Goal: Find specific page/section: Find specific page/section

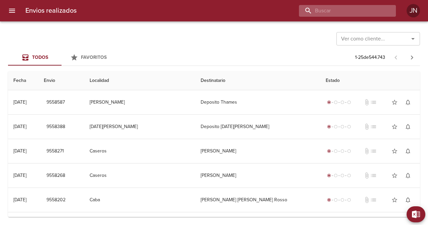
click at [349, 10] on input "buscar" at bounding box center [342, 11] width 86 height 12
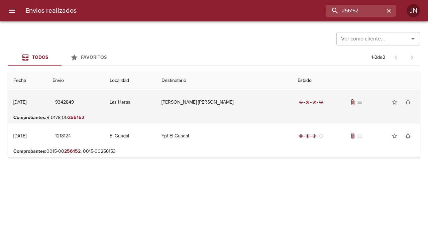
click at [233, 103] on td "[PERSON_NAME] [PERSON_NAME]" at bounding box center [224, 102] width 136 height 24
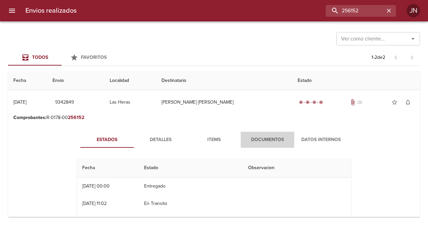
click at [269, 140] on span "Documentos" at bounding box center [267, 140] width 45 height 8
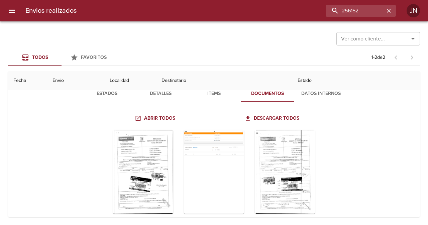
scroll to position [67, 0]
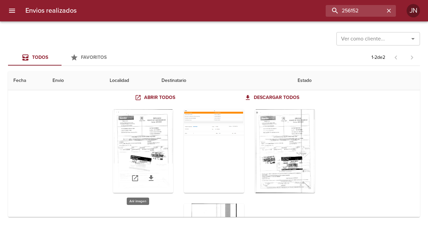
click at [150, 151] on div "Tabla de envíos del cliente" at bounding box center [143, 151] width 60 height 84
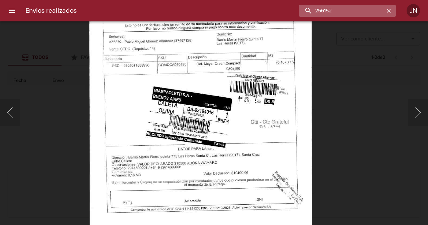
click at [367, 9] on input "256152" at bounding box center [342, 11] width 86 height 12
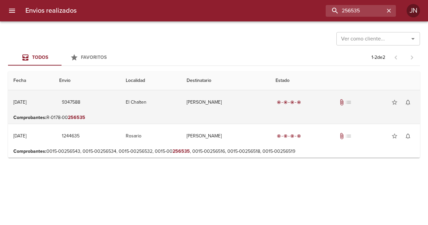
click at [219, 105] on td "[PERSON_NAME]" at bounding box center [225, 102] width 89 height 24
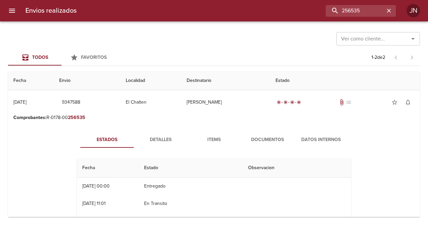
click at [273, 140] on span "Documentos" at bounding box center [267, 140] width 45 height 8
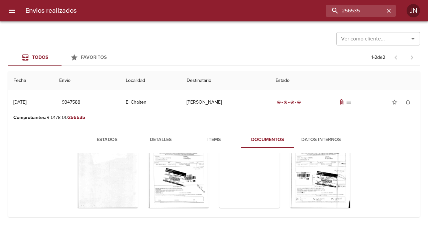
scroll to position [67, 0]
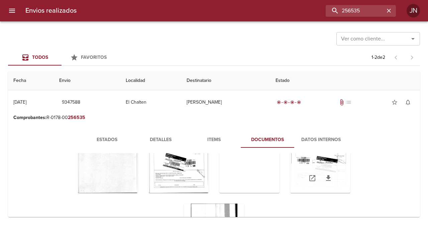
click at [299, 168] on div "Tabla de envíos del cliente" at bounding box center [320, 178] width 60 height 29
click at [297, 166] on div "Tabla de envíos del cliente" at bounding box center [320, 178] width 60 height 29
click at [296, 159] on div "Tabla de envíos del cliente" at bounding box center [320, 151] width 60 height 84
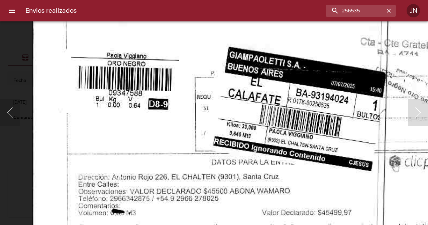
click at [311, 103] on img "Lightbox" at bounding box center [255, 9] width 446 height 638
click at [369, 9] on input "256535" at bounding box center [342, 11] width 86 height 12
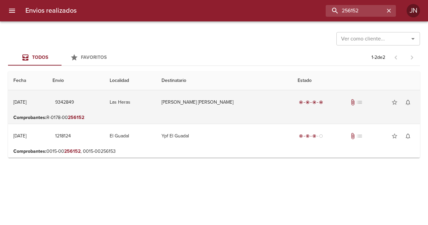
click at [206, 102] on td "[PERSON_NAME] [PERSON_NAME]" at bounding box center [224, 102] width 136 height 24
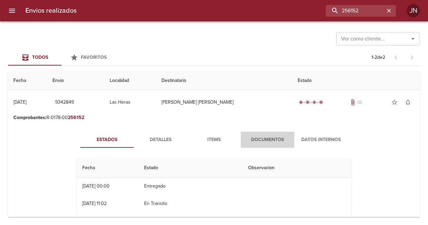
click at [258, 136] on span "Documentos" at bounding box center [267, 140] width 45 height 8
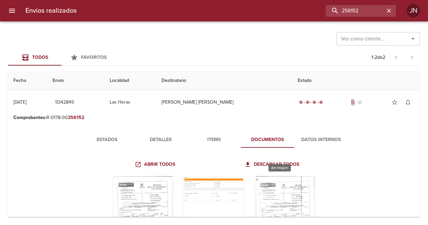
click at [264, 199] on div "Tabla de envíos del cliente" at bounding box center [285, 218] width 60 height 84
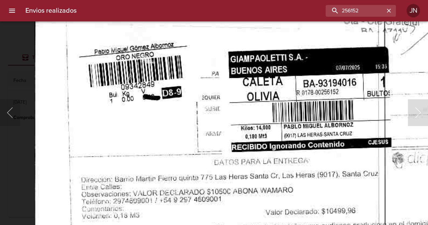
click at [208, 108] on img "Lightbox" at bounding box center [258, 5] width 448 height 638
click at [381, 9] on input "256152" at bounding box center [342, 11] width 86 height 12
click at [381, 8] on input "256152" at bounding box center [342, 11] width 86 height 12
type input "2"
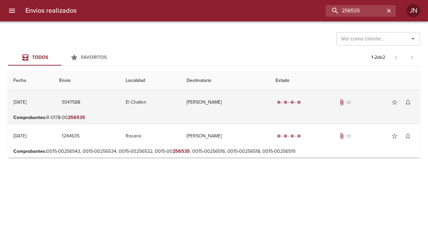
click at [236, 103] on td "[PERSON_NAME]" at bounding box center [225, 102] width 89 height 24
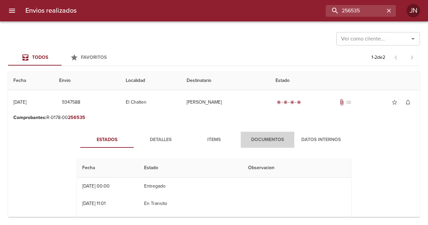
click at [267, 139] on span "Documentos" at bounding box center [267, 140] width 45 height 8
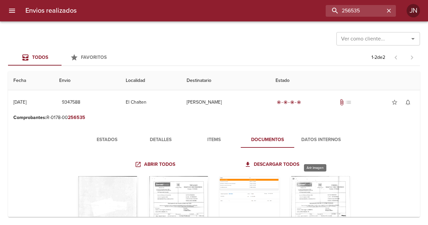
click at [306, 197] on div "Tabla de envíos del cliente" at bounding box center [320, 218] width 60 height 84
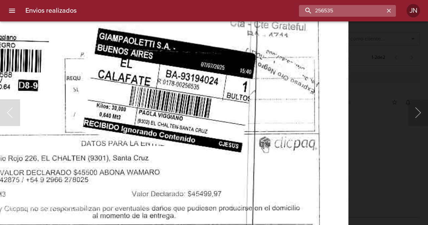
click at [380, 7] on input "256535" at bounding box center [342, 11] width 86 height 12
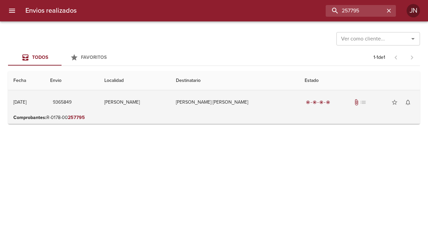
click at [243, 102] on td "[PERSON_NAME] [PERSON_NAME]" at bounding box center [235, 102] width 129 height 24
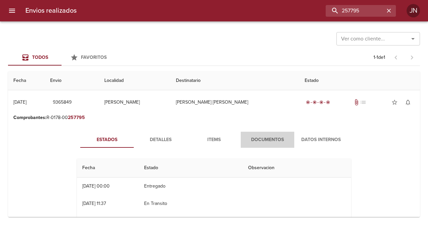
click at [264, 138] on span "Documentos" at bounding box center [267, 140] width 45 height 8
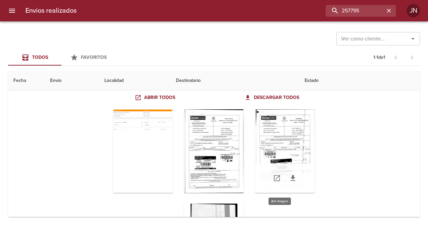
click at [282, 146] on div "Tabla de envíos del cliente" at bounding box center [285, 151] width 60 height 84
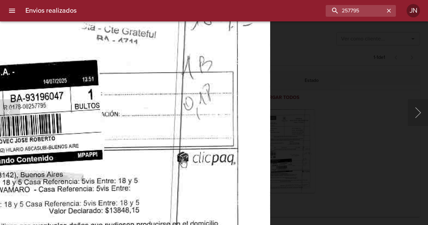
click at [337, 162] on div "Lightbox" at bounding box center [214, 112] width 428 height 225
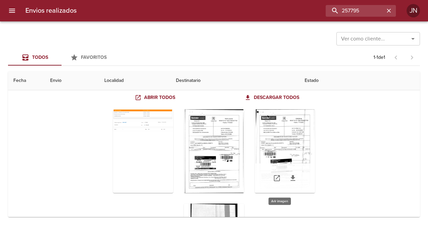
click at [294, 134] on div "Tabla de envíos del cliente" at bounding box center [285, 151] width 60 height 84
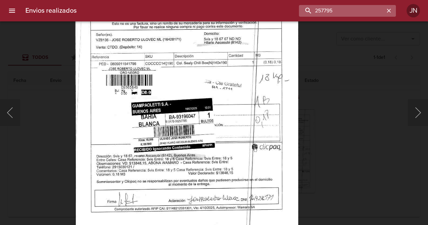
click at [366, 12] on input "257795" at bounding box center [342, 11] width 86 height 12
type input "257846"
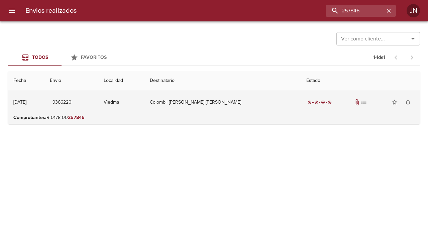
click at [209, 103] on td "Colombil [PERSON_NAME] [PERSON_NAME]" at bounding box center [222, 102] width 157 height 24
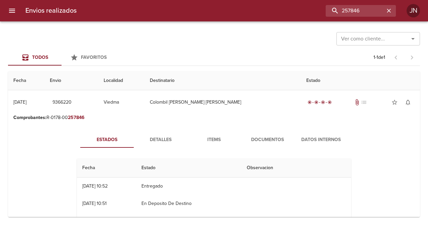
click at [268, 141] on span "Documentos" at bounding box center [267, 140] width 45 height 8
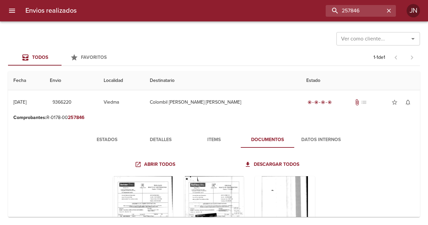
scroll to position [62, 0]
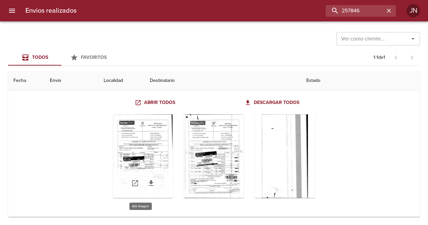
click at [155, 150] on div "Tabla de envíos del cliente" at bounding box center [143, 156] width 60 height 84
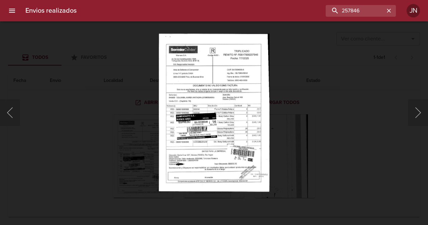
click at [195, 154] on img "Lightbox" at bounding box center [214, 112] width 111 height 158
click at [416, 109] on button "Siguiente" at bounding box center [418, 112] width 20 height 27
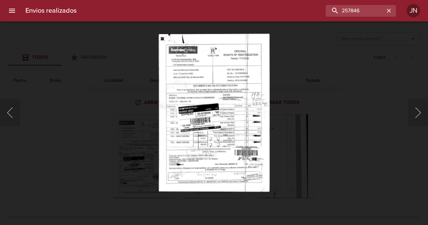
click at [198, 155] on img "Lightbox" at bounding box center [214, 112] width 111 height 158
